Goal: Task Accomplishment & Management: Manage account settings

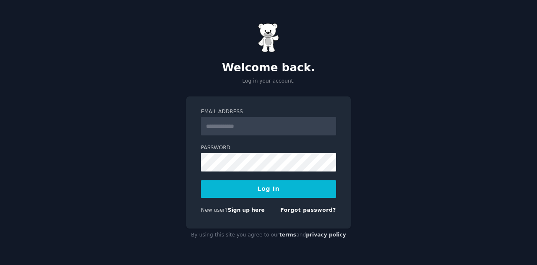
click at [224, 126] on input "Email Address" at bounding box center [268, 126] width 135 height 18
click at [233, 127] on input "Email Address" at bounding box center [268, 126] width 135 height 18
type input "**********"
click at [278, 188] on button "Log In" at bounding box center [268, 189] width 135 height 18
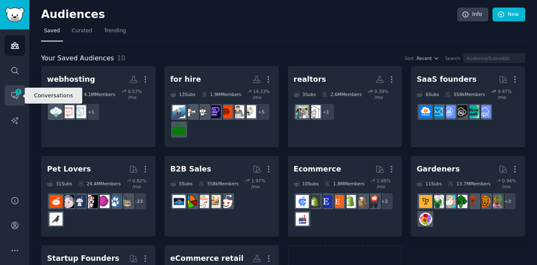
click at [19, 93] on span "7" at bounding box center [19, 92] width 8 height 6
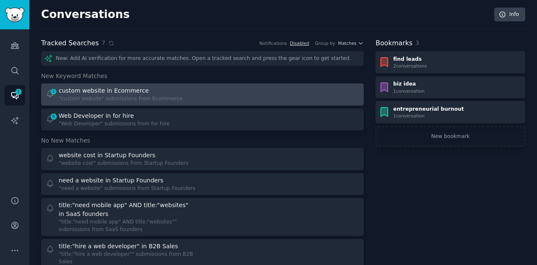
click at [281, 100] on div at bounding box center [284, 94] width 151 height 16
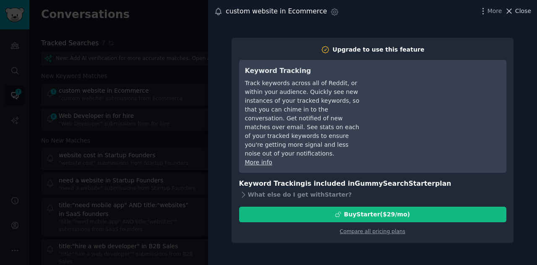
click at [513, 11] on icon at bounding box center [509, 11] width 9 height 9
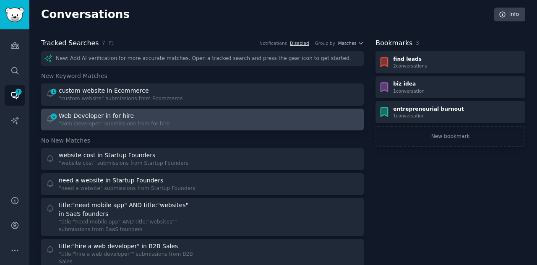
click at [72, 118] on div "Web Developer in for hire" at bounding box center [96, 116] width 75 height 9
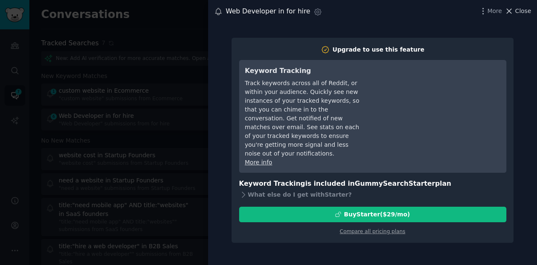
click at [511, 10] on icon at bounding box center [509, 11] width 5 height 5
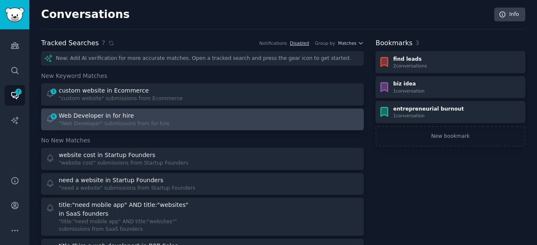
click at [79, 112] on div "Web Developer in for hire" at bounding box center [96, 116] width 75 height 9
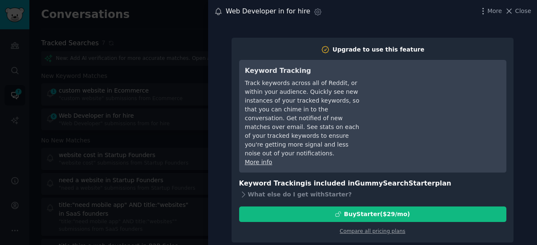
click at [94, 119] on div at bounding box center [268, 122] width 537 height 245
